Goal: Check status: Check status

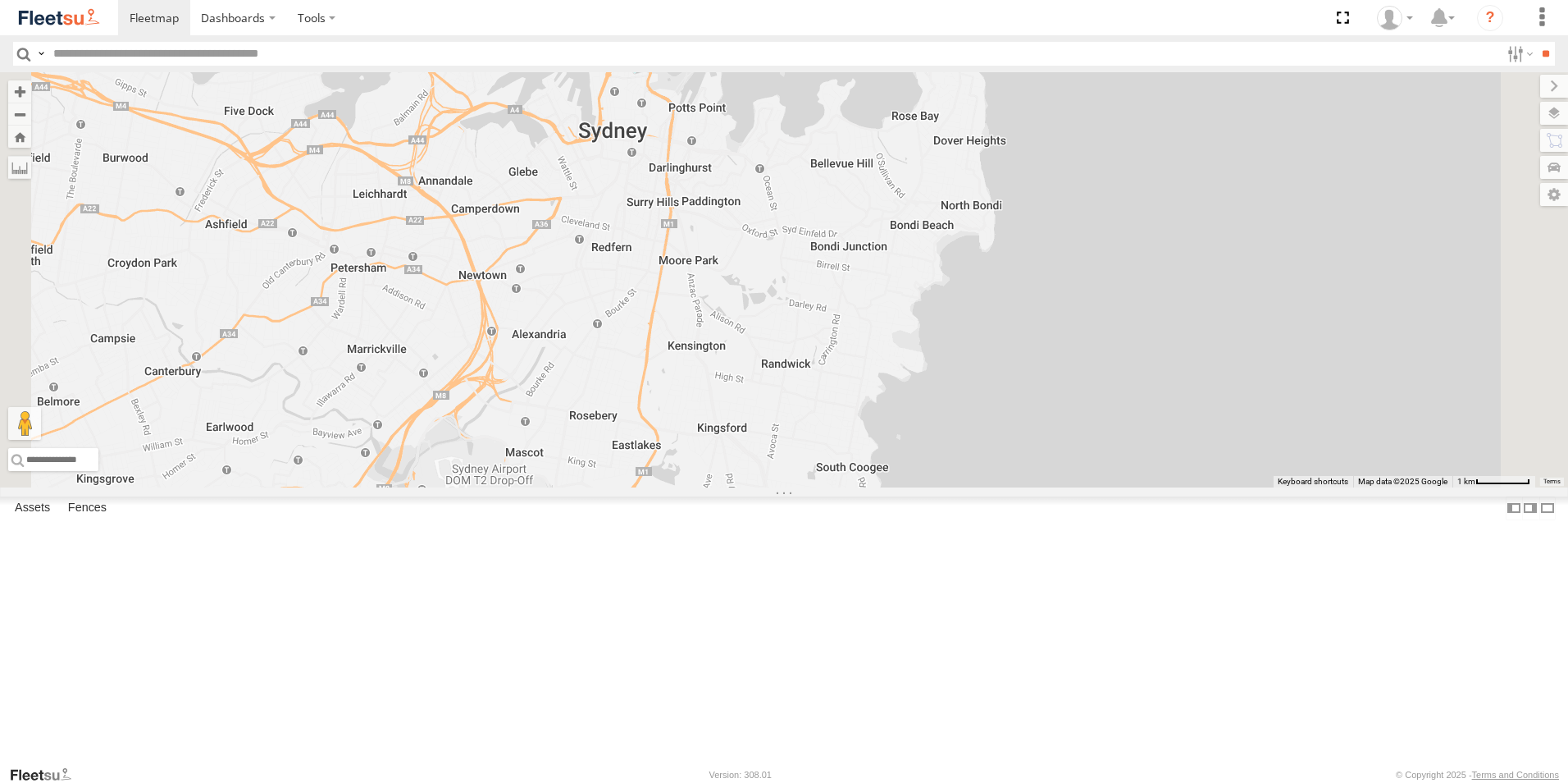
drag, startPoint x: 806, startPoint y: 196, endPoint x: 796, endPoint y: 291, distance: 95.5
click at [797, 303] on div "Revesby (T07 - [PERSON_NAME])" at bounding box center [784, 280] width 1568 height 416
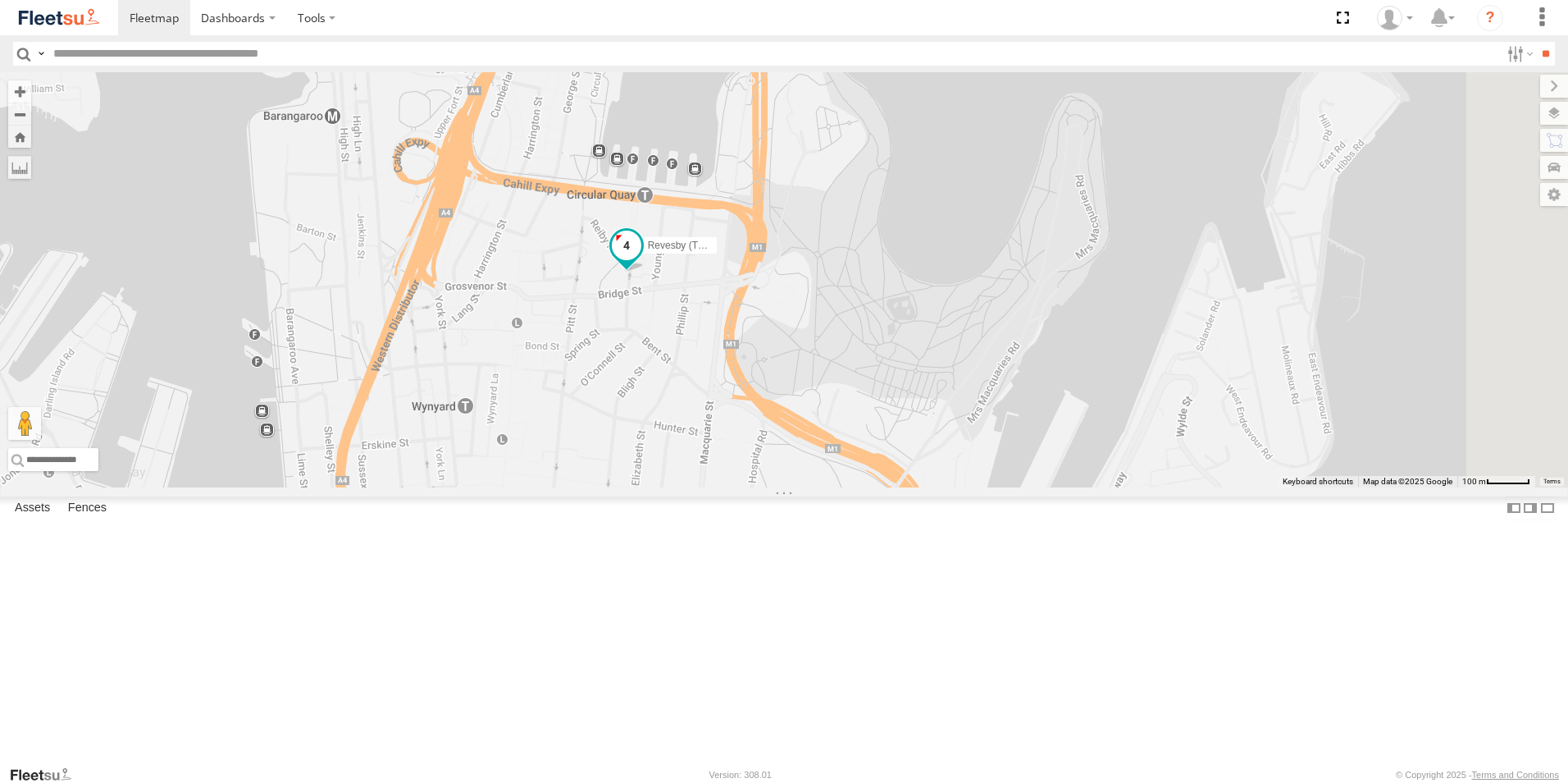
click at [645, 271] on span at bounding box center [626, 249] width 36 height 45
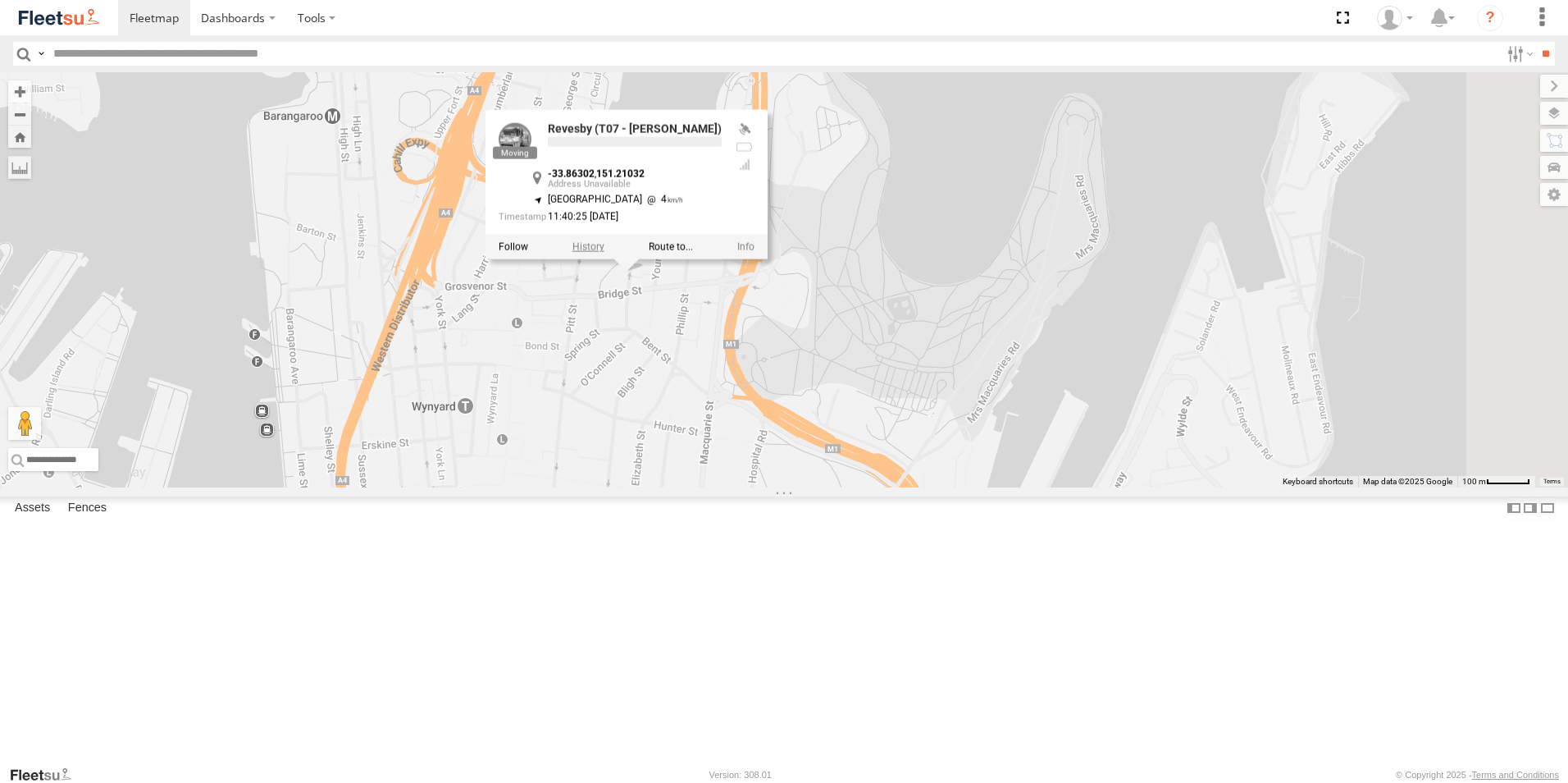
click at [605, 252] on label at bounding box center [588, 246] width 32 height 11
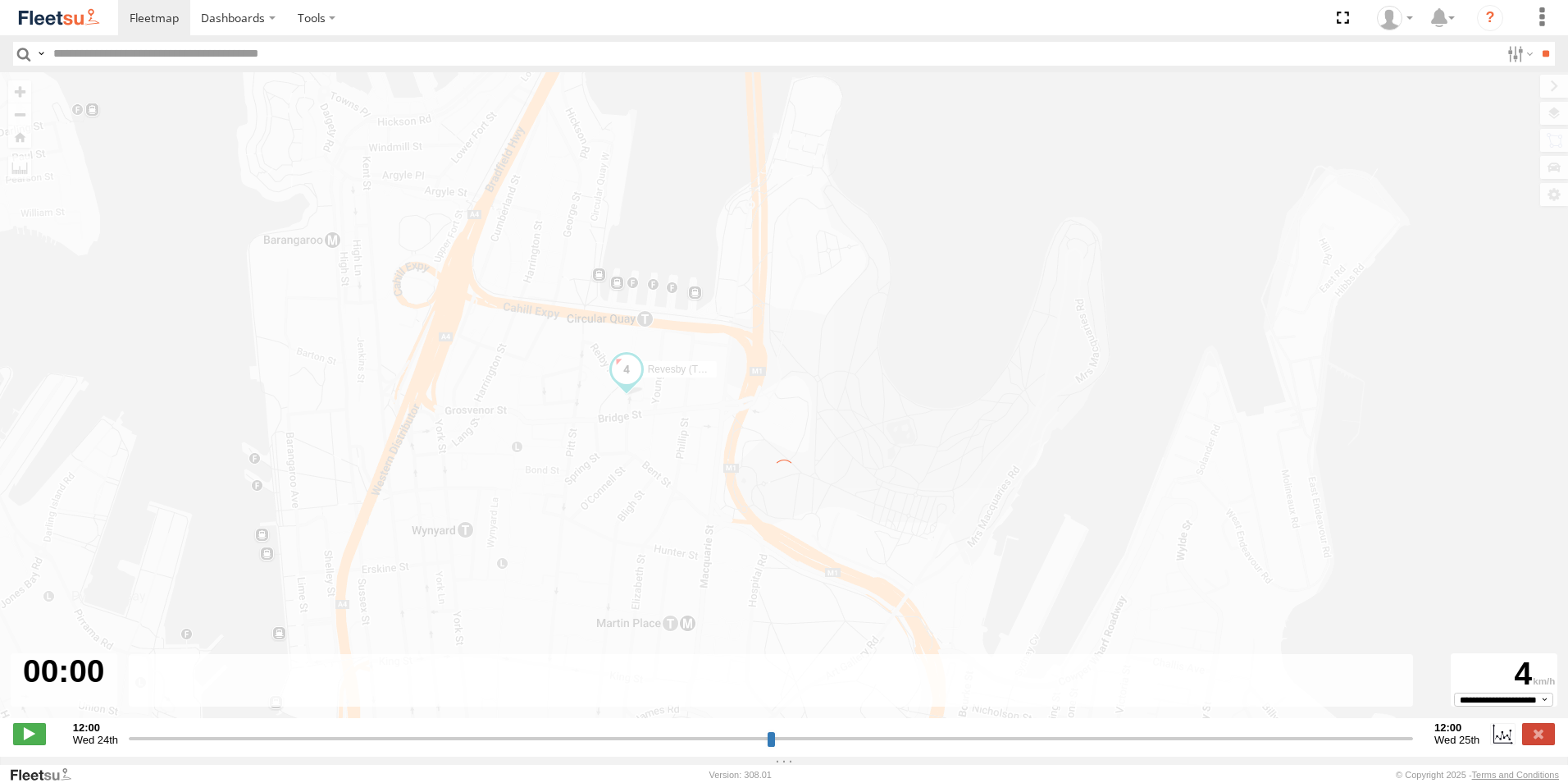
type input "**********"
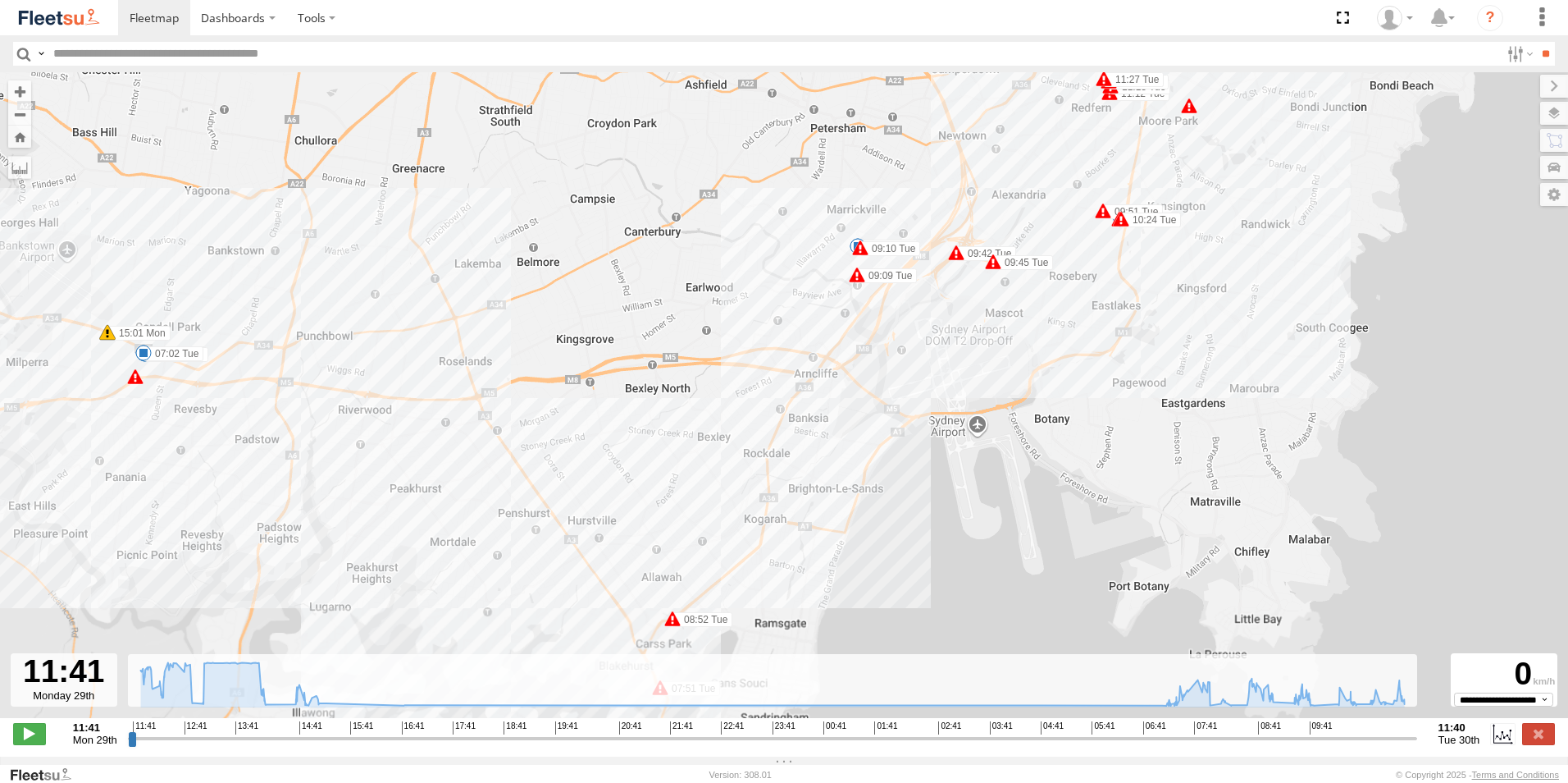
drag, startPoint x: 1058, startPoint y: 189, endPoint x: 1020, endPoint y: 285, distance: 103.2
click at [1020, 285] on div "Revesby (T07 - Dave) 11:42 Mon 11:52 Mon 12:07 Mon 12:08 Mon 12:08 Mon 12:30 Mo…" at bounding box center [784, 403] width 1568 height 663
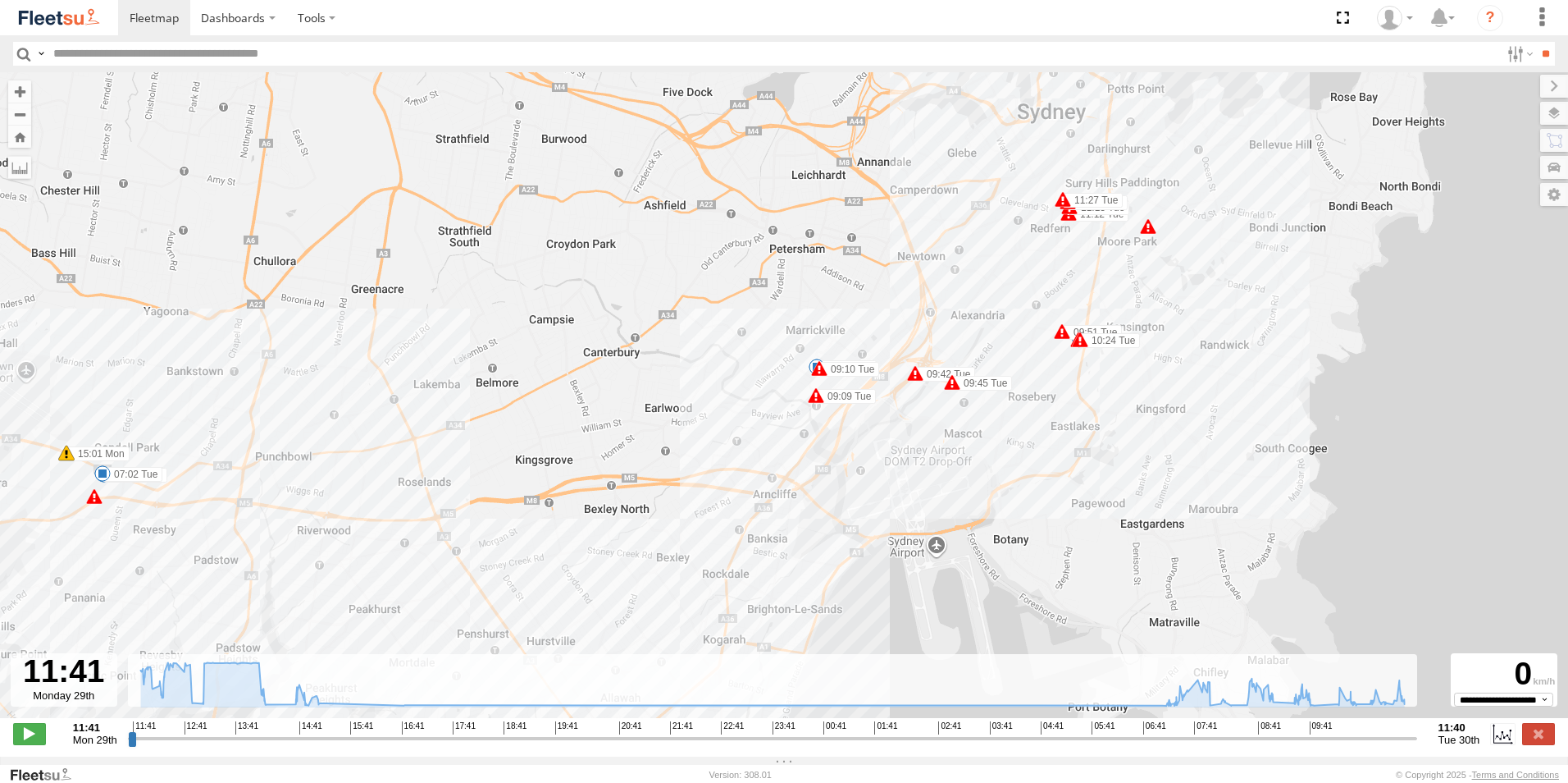
drag, startPoint x: 1042, startPoint y: 235, endPoint x: 1038, endPoint y: 267, distance: 32.2
click at [1038, 267] on div "Revesby (T07 - Dave) 11:42 Mon 11:52 Mon 12:07 Mon 12:08 Mon 12:08 Mon 12:30 Mo…" at bounding box center [784, 403] width 1568 height 663
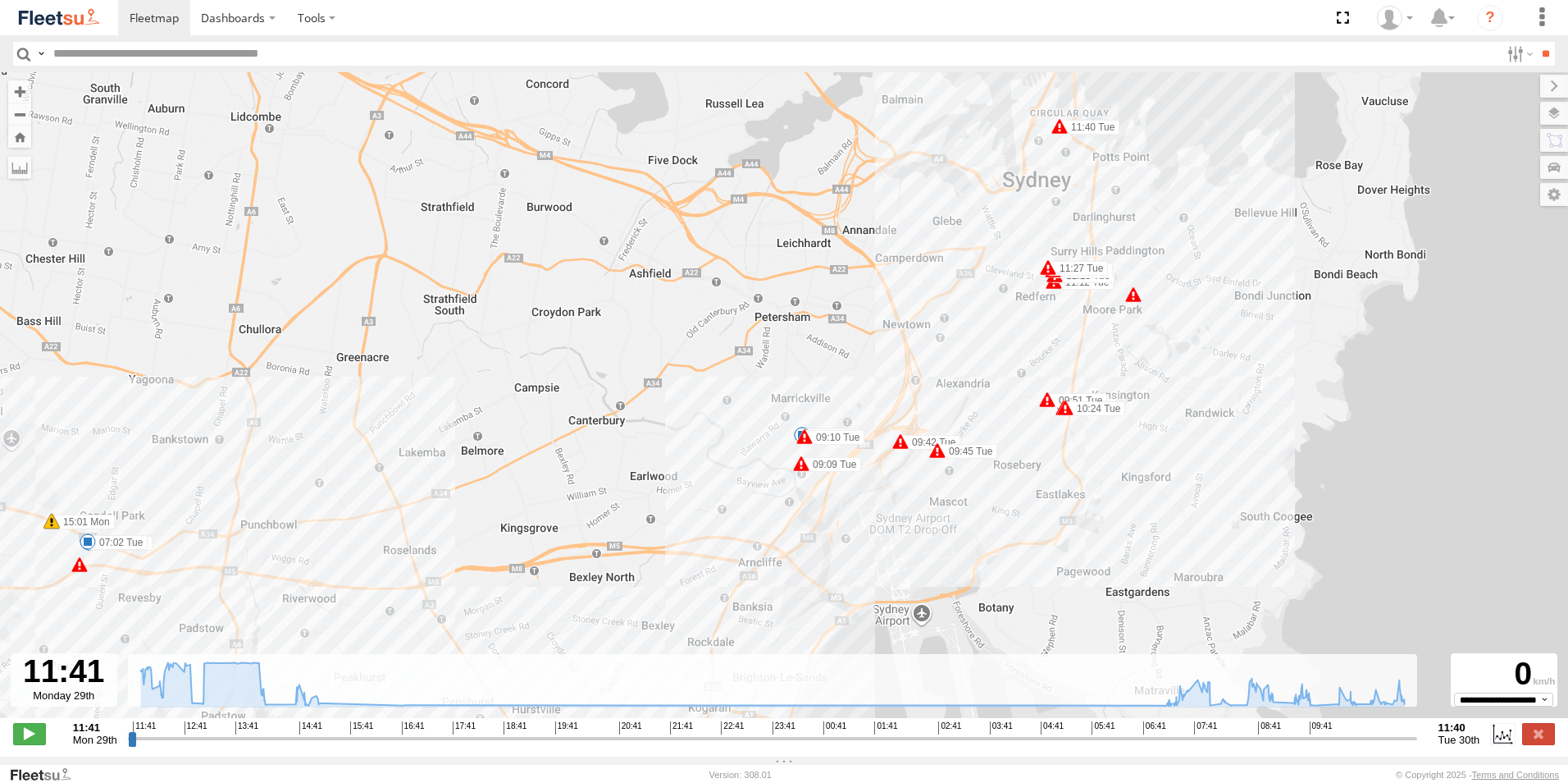
drag, startPoint x: 1046, startPoint y: 193, endPoint x: 1043, endPoint y: 234, distance: 41.1
click at [1043, 233] on div "Revesby (T07 - Dave) 11:42 Mon 11:52 Mon 12:07 Mon 12:08 Mon 12:08 Mon 12:30 Mo…" at bounding box center [784, 403] width 1568 height 663
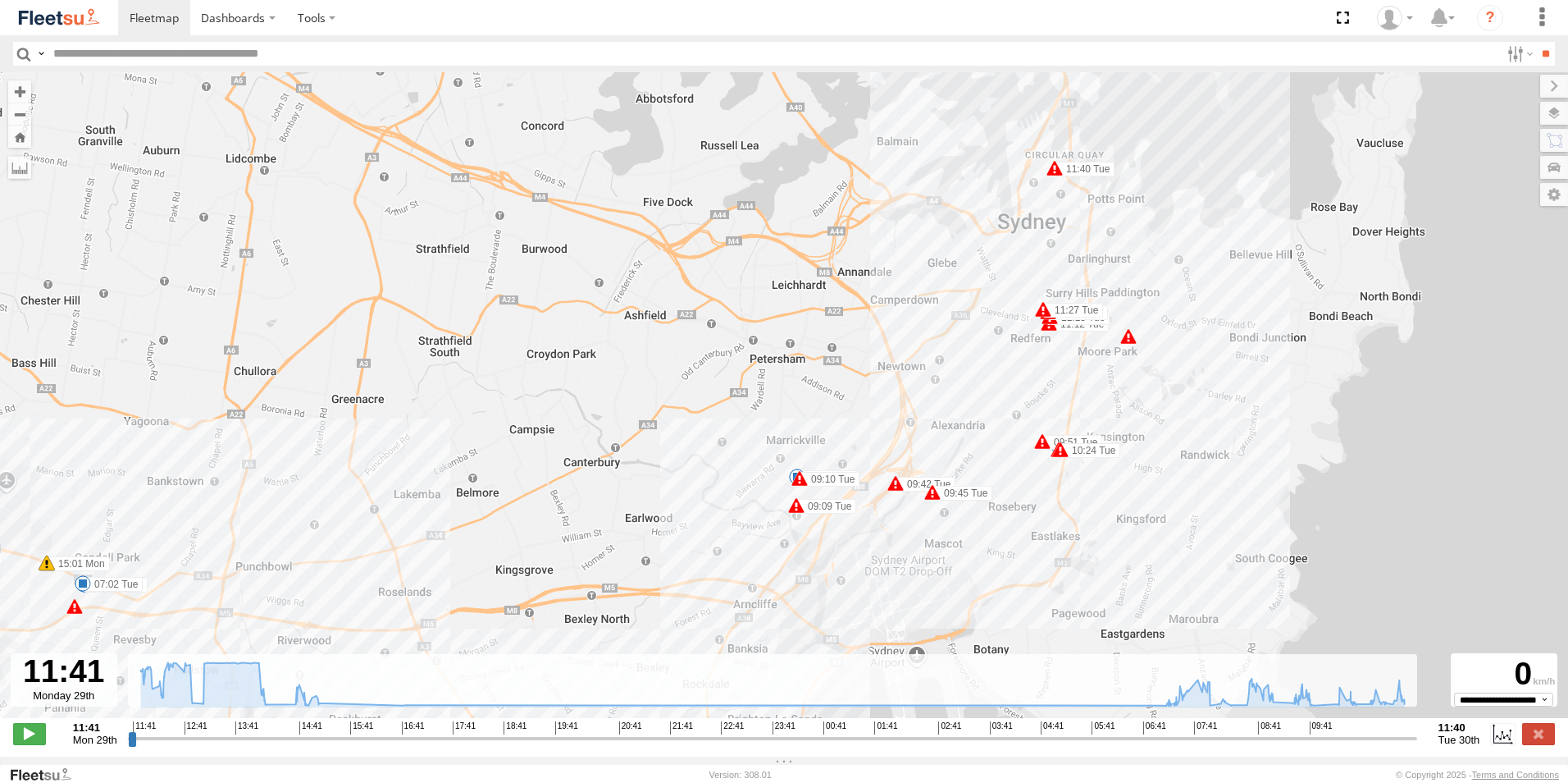
drag, startPoint x: 1050, startPoint y: 191, endPoint x: 1027, endPoint y: 318, distance: 129.1
click at [1028, 313] on div "Revesby (T07 - Dave) 11:42 Mon 11:52 Mon 12:07 Mon 12:08 Mon 12:08 Mon 12:30 Mo…" at bounding box center [784, 403] width 1568 height 663
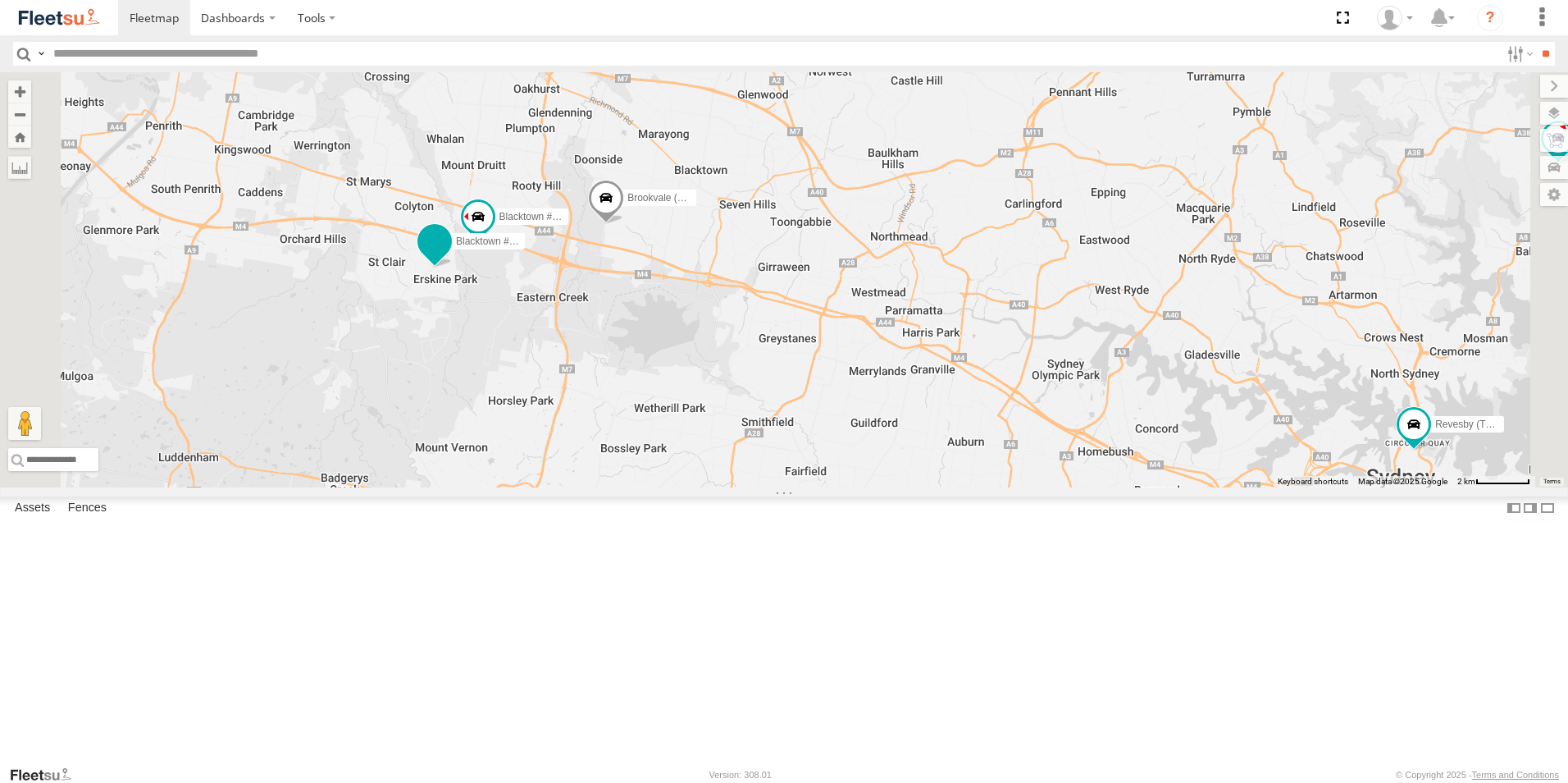
drag, startPoint x: 682, startPoint y: 392, endPoint x: 681, endPoint y: 377, distance: 15.0
click at [681, 377] on div "Brookvale (T10 - [PERSON_NAME]) Rural (T08 - [PERSON_NAME]) Revesby (T07 - [PER…" at bounding box center [784, 280] width 1568 height 416
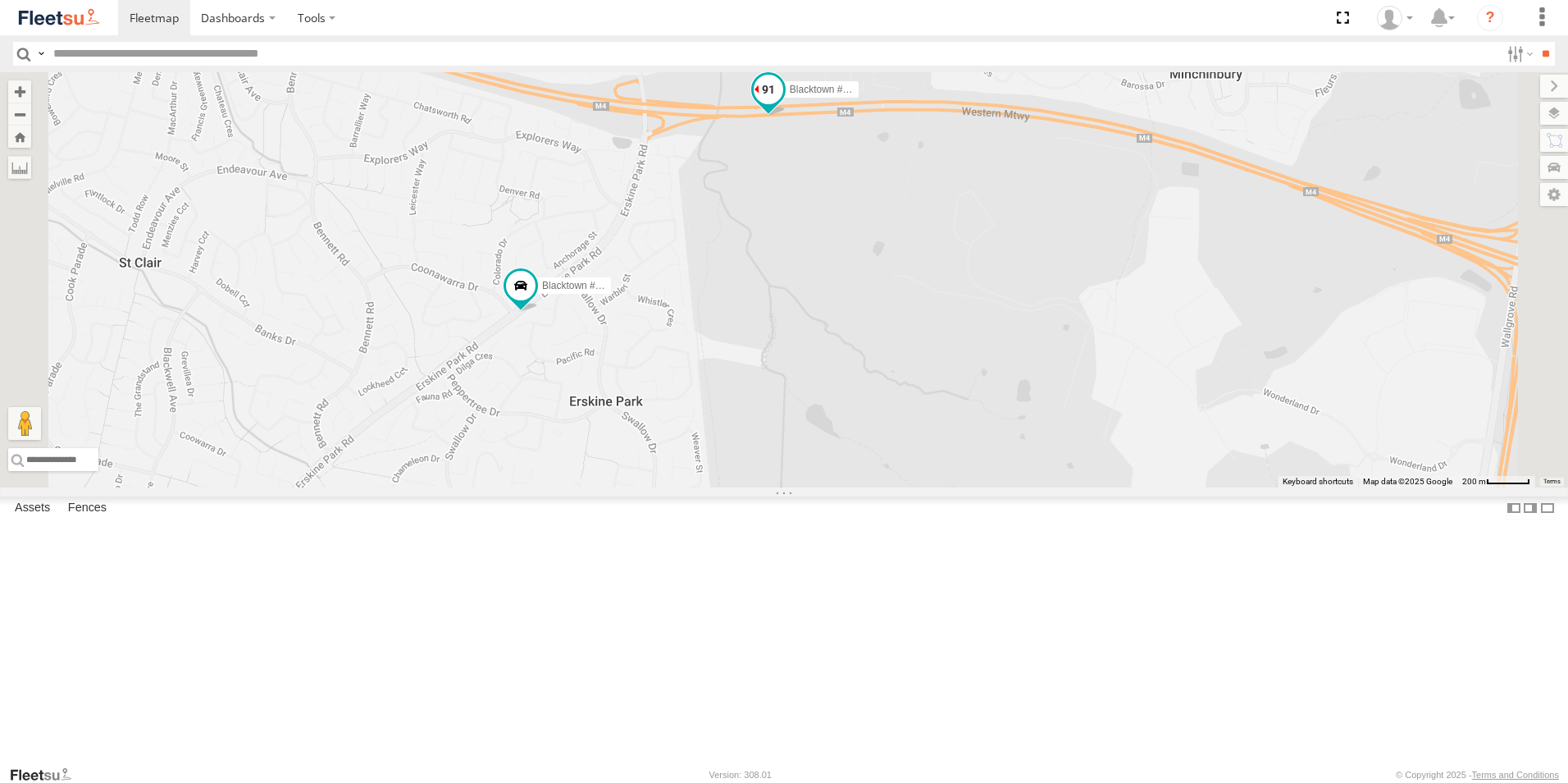
click at [784, 104] on span at bounding box center [769, 90] width 30 height 30
click at [946, 318] on div "Brookvale (T10 - [PERSON_NAME]) Rural (T08 - [PERSON_NAME]) Revesby (T07 - [PER…" at bounding box center [784, 280] width 1568 height 416
click at [918, 342] on div "Brookvale (T10 - [PERSON_NAME]) Rural (T08 - [PERSON_NAME]) Revesby (T07 - [PER…" at bounding box center [784, 280] width 1568 height 416
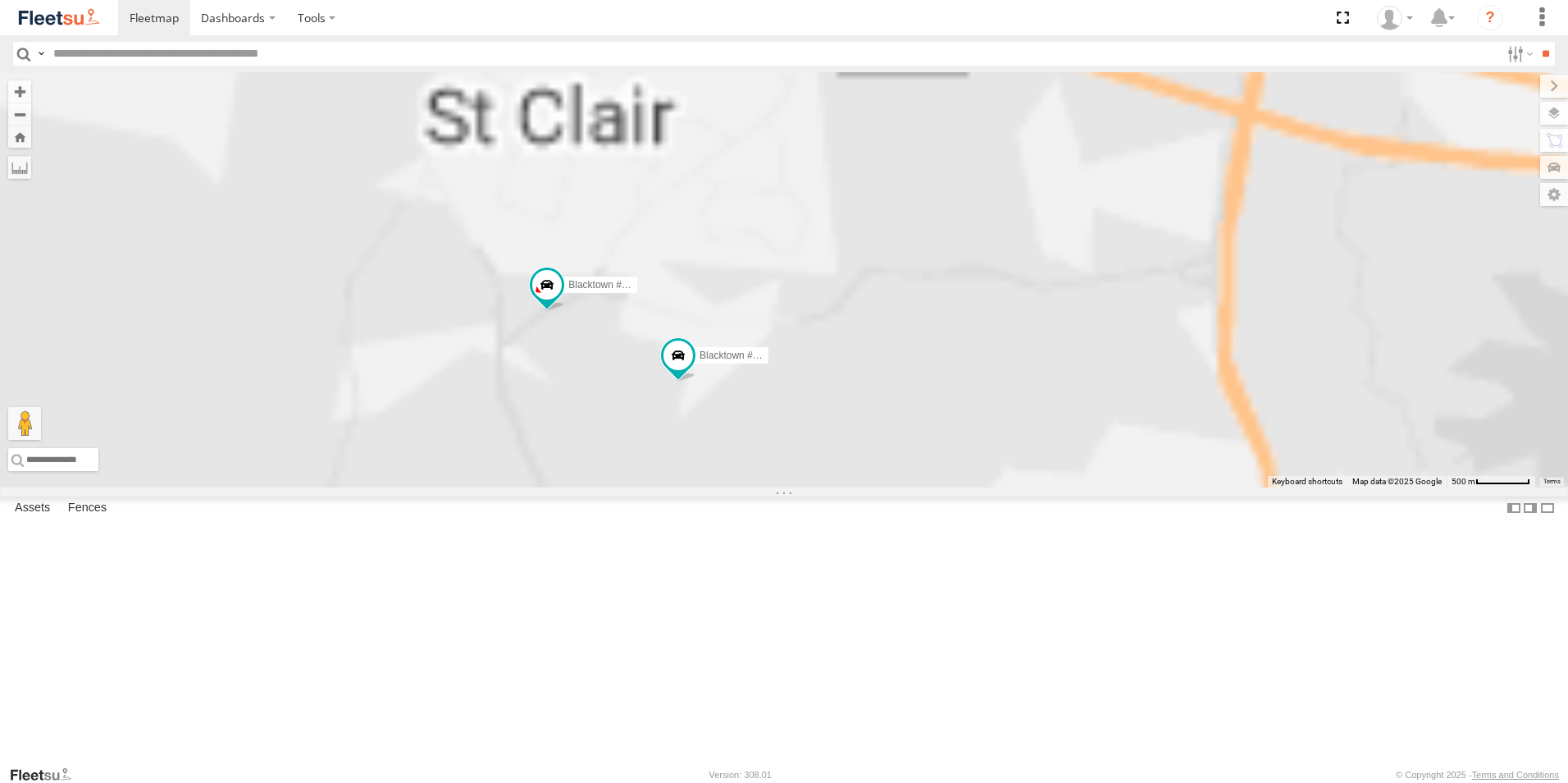
drag, startPoint x: 811, startPoint y: 557, endPoint x: 828, endPoint y: 446, distance: 112.3
click at [826, 449] on div "Brookvale (T10 - [PERSON_NAME]) Rural (T08 - [PERSON_NAME]) Revesby (T07 - [PER…" at bounding box center [784, 280] width 1568 height 416
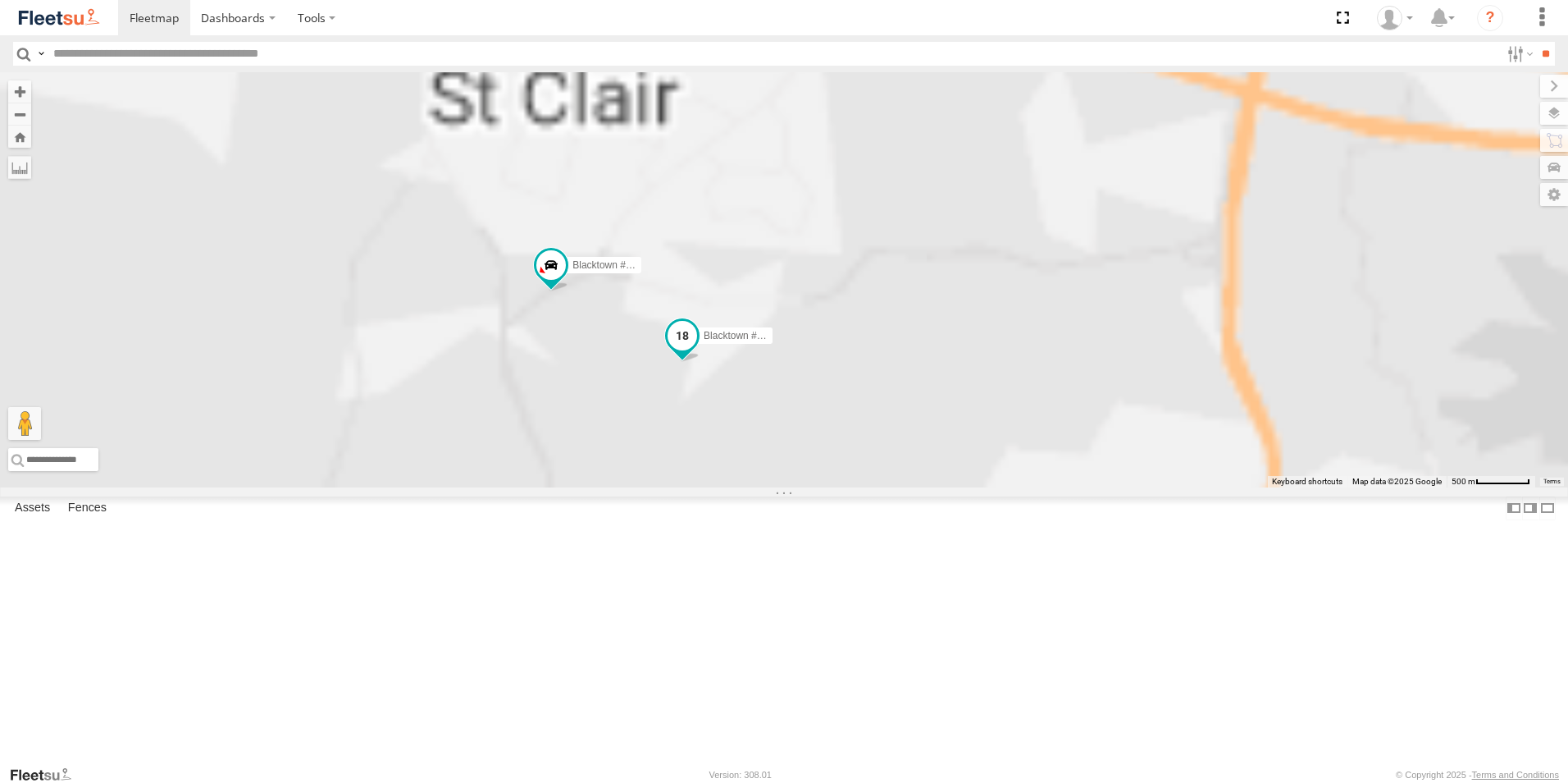
click at [879, 341] on span "Blacktown #2 (T05 - [PERSON_NAME])" at bounding box center [791, 335] width 175 height 11
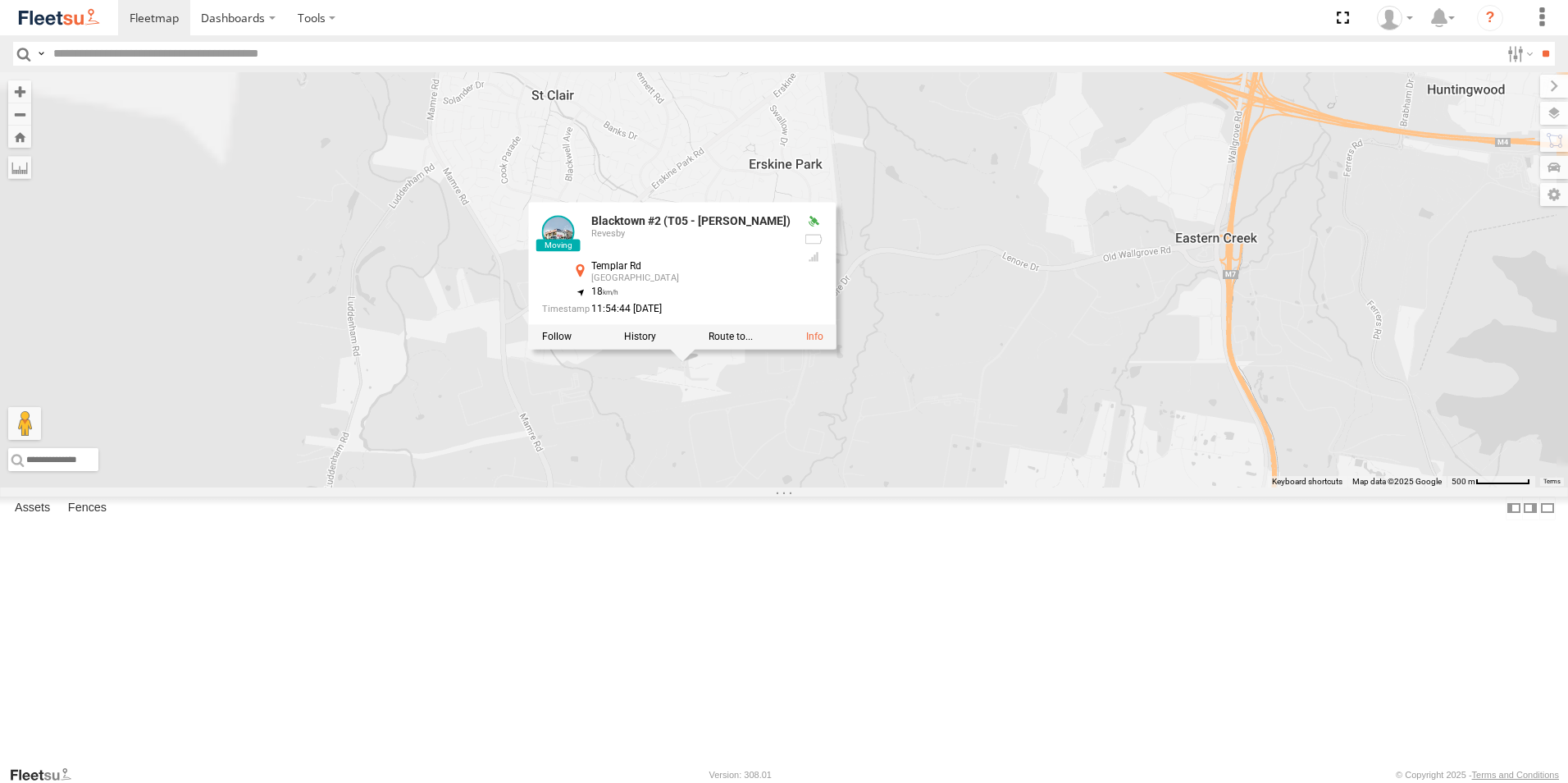
drag, startPoint x: 894, startPoint y: 516, endPoint x: 794, endPoint y: 482, distance: 105.6
click at [894, 487] on div "Brookvale (T10 - Gary) Rural (T08 - Matt) Revesby (T07 - Dave) SPARE (T04) Blac…" at bounding box center [784, 280] width 1568 height 416
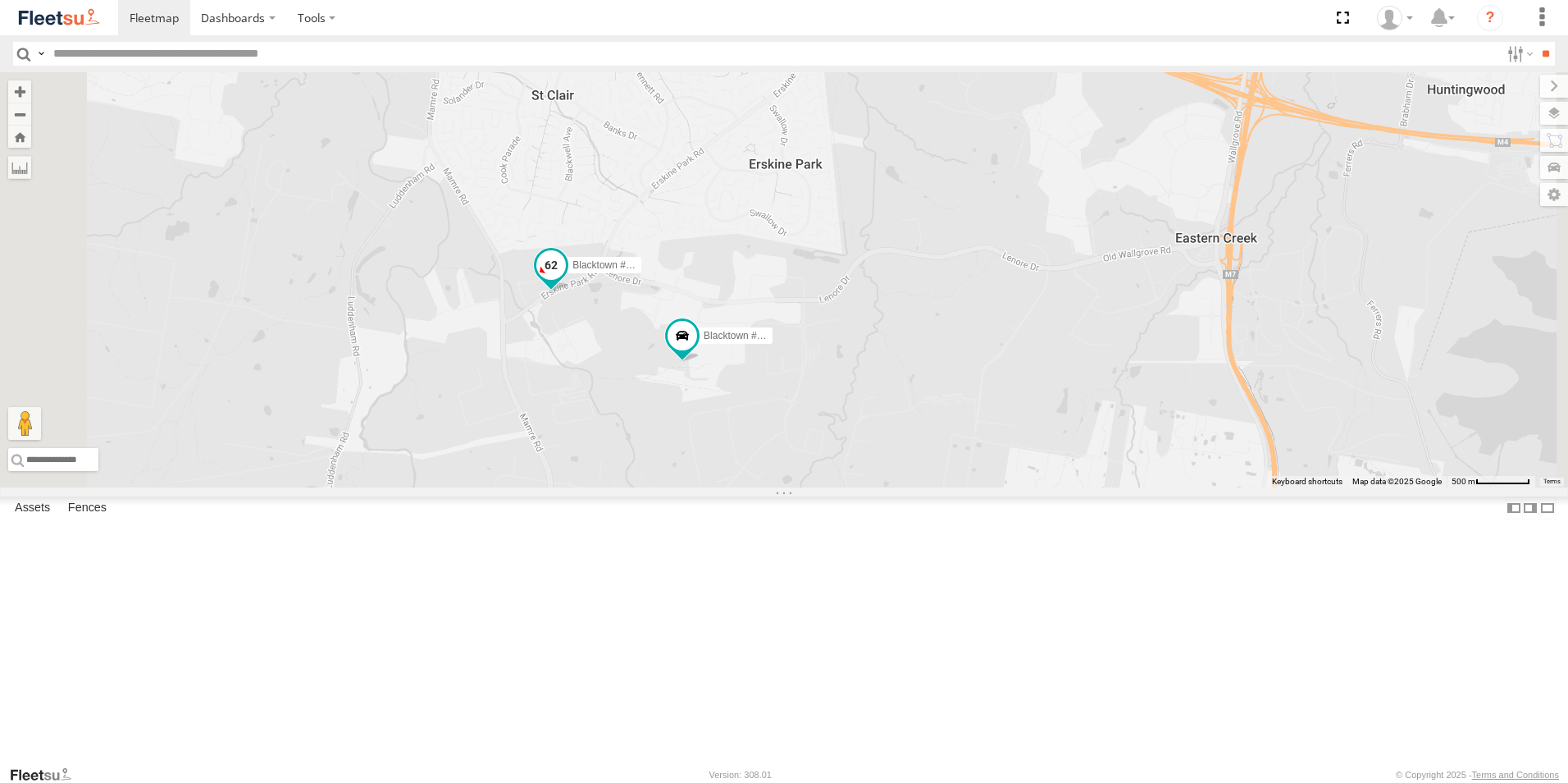
click at [747, 271] on span "Blacktown #1 (T09 - [PERSON_NAME])" at bounding box center [660, 264] width 175 height 11
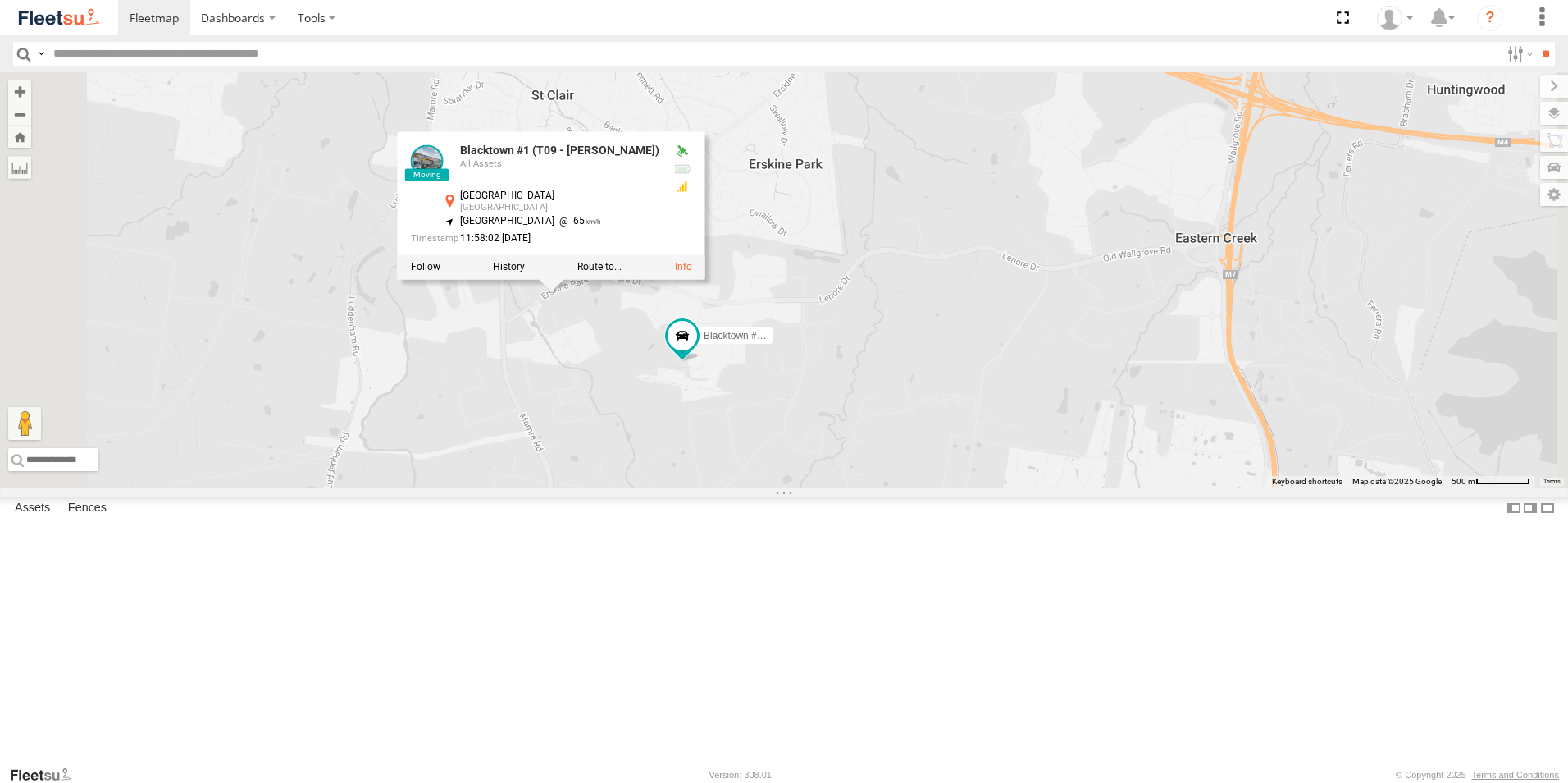
click at [784, 483] on div "Brookvale (T10 - Gary) Rural (T08 - Matt) Revesby (T07 - Dave) SPARE (T04) Blac…" at bounding box center [784, 280] width 1568 height 416
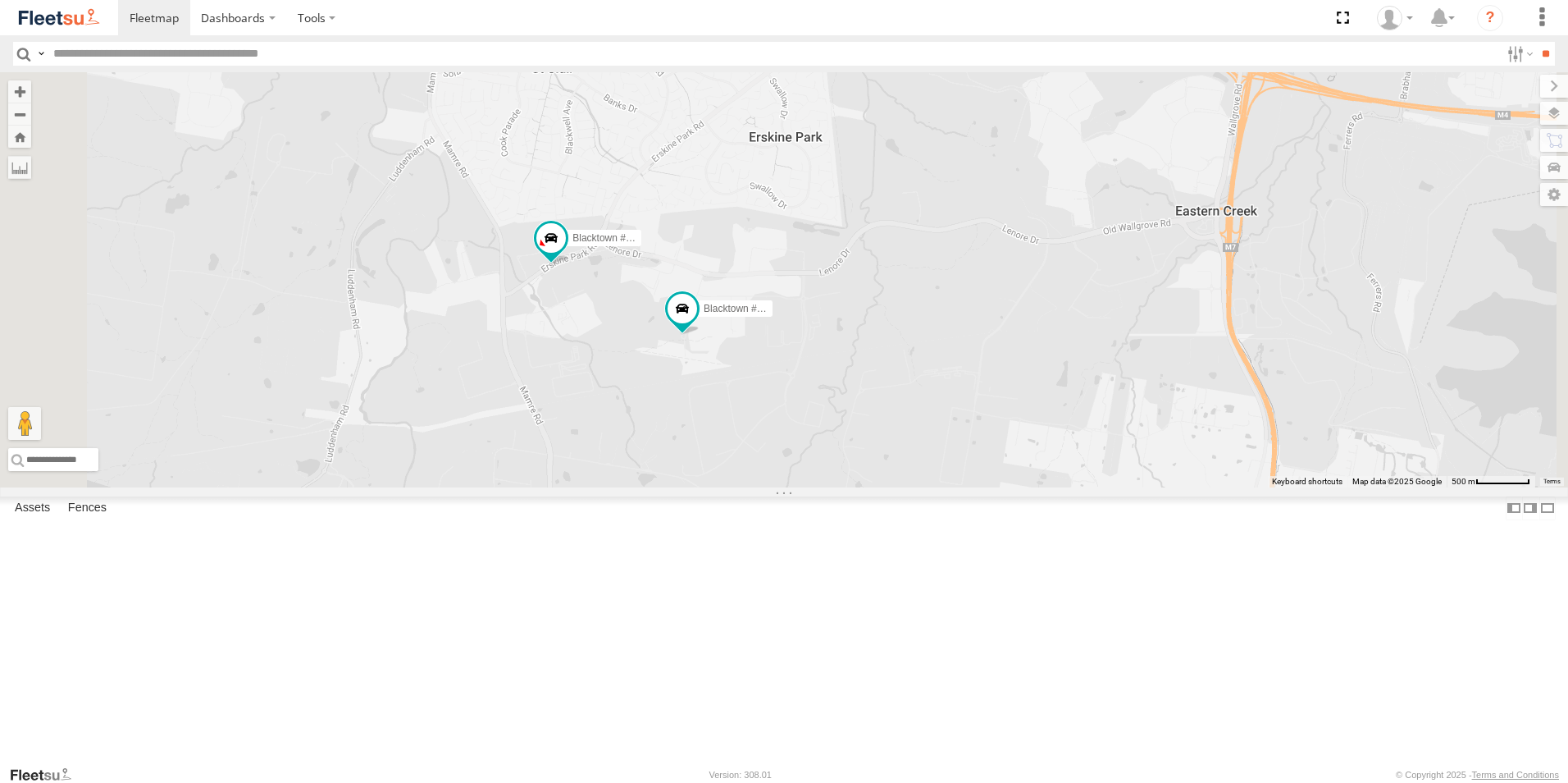
drag, startPoint x: 746, startPoint y: 501, endPoint x: 748, endPoint y: 387, distance: 114.0
click at [744, 395] on div "Brookvale (T10 - [PERSON_NAME]) Rural (T08 - [PERSON_NAME]) Revesby (T07 - [PER…" at bounding box center [784, 280] width 1568 height 416
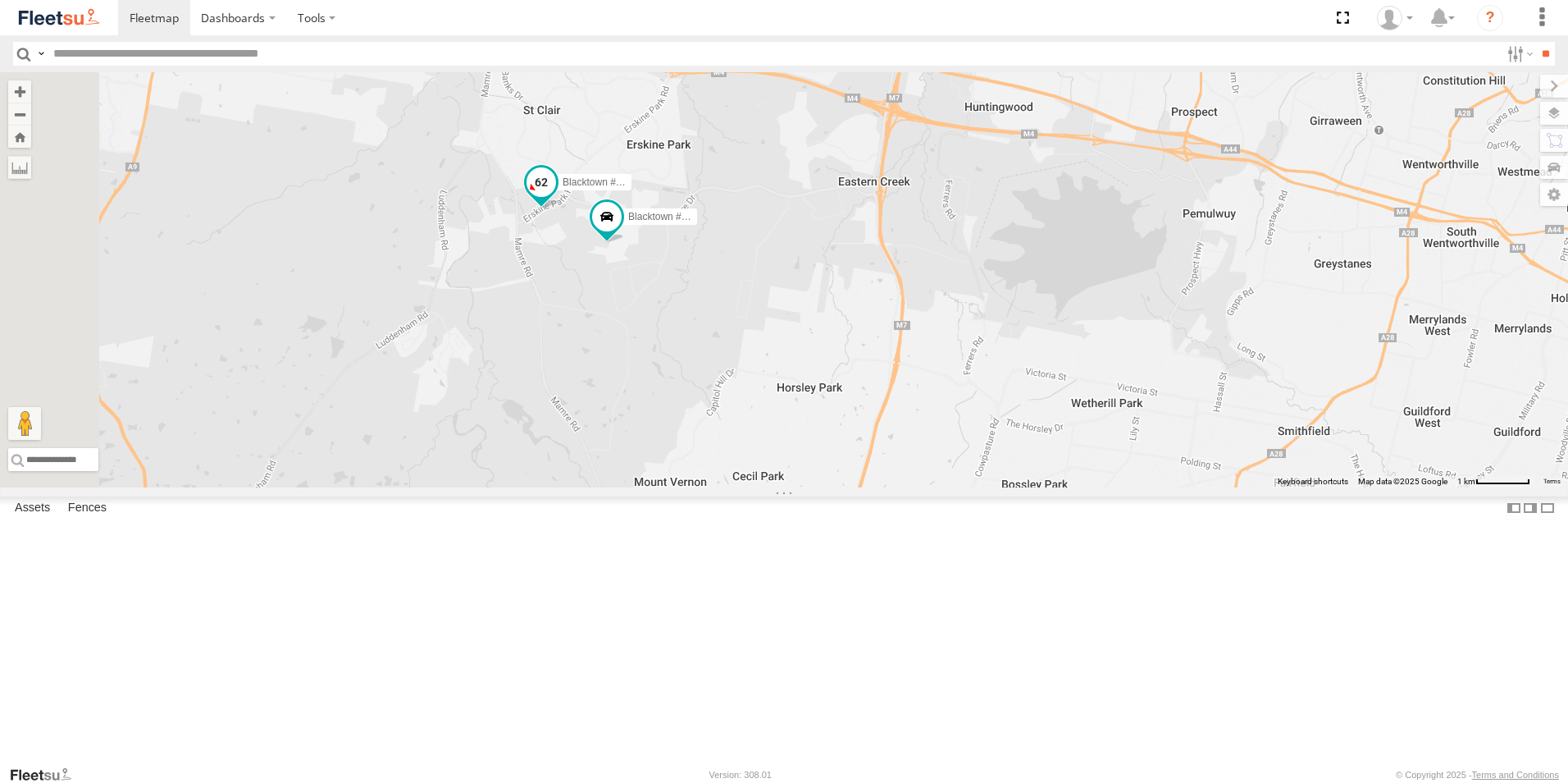
click at [556, 197] on span at bounding box center [541, 182] width 30 height 30
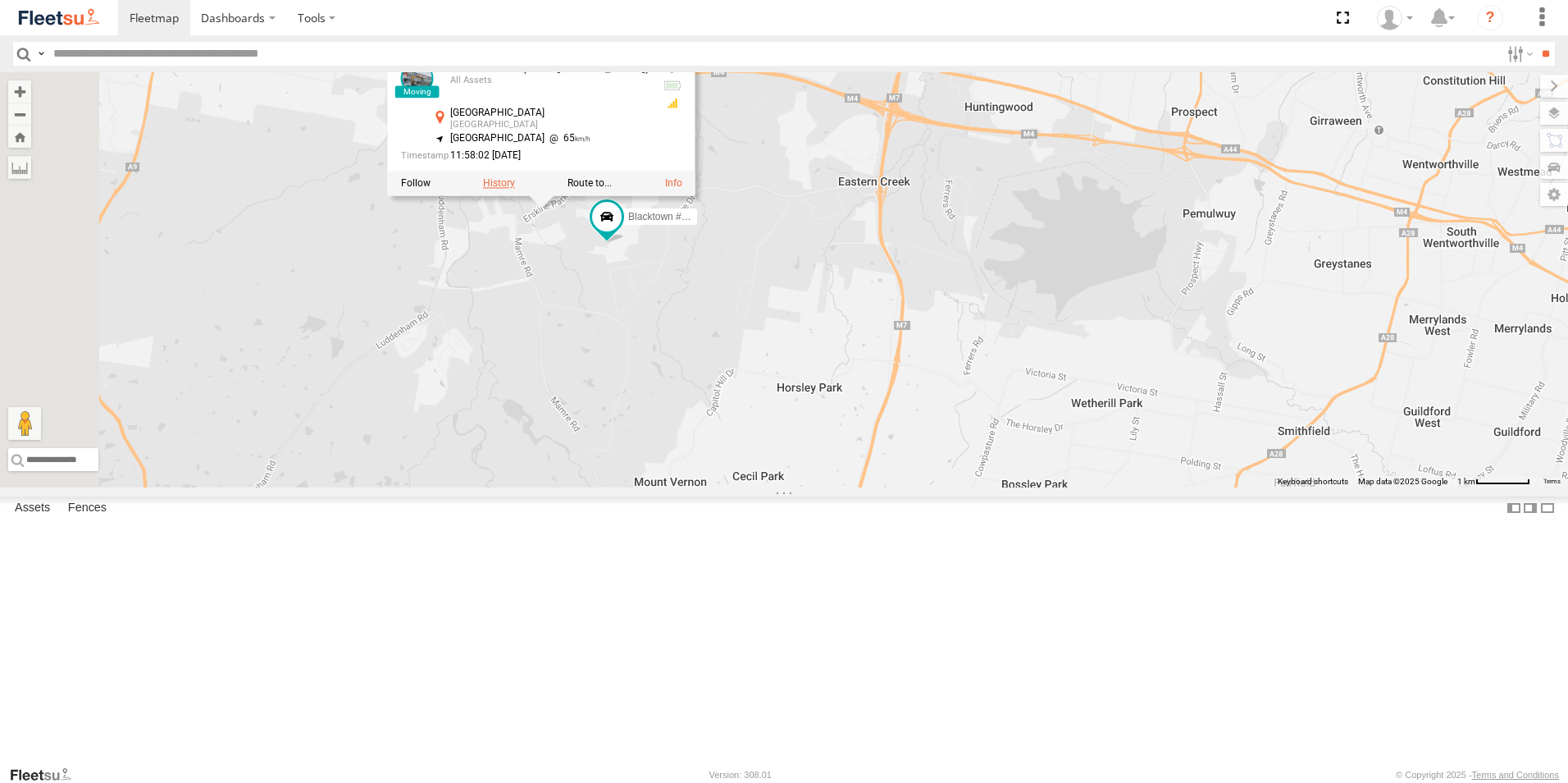
click at [515, 189] on label at bounding box center [499, 183] width 32 height 11
